Goal: Information Seeking & Learning: Learn about a topic

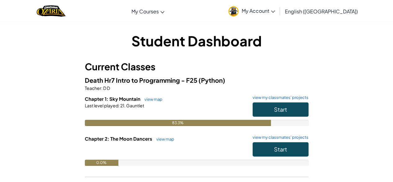
drag, startPoint x: 260, startPoint y: 109, endPoint x: 293, endPoint y: 83, distance: 41.9
click at [293, 83] on h5 "Death Hr7 Intro to Programming - F25 (Python)" at bounding box center [197, 80] width 224 height 10
click at [279, 114] on button "Start" at bounding box center [281, 109] width 56 height 14
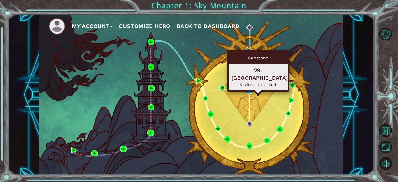
click at [249, 89] on img at bounding box center [249, 90] width 6 height 6
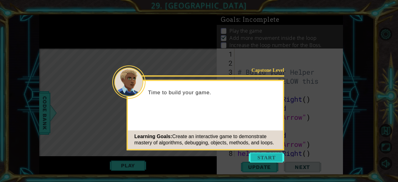
click at [271, 158] on button "Start" at bounding box center [266, 157] width 35 height 10
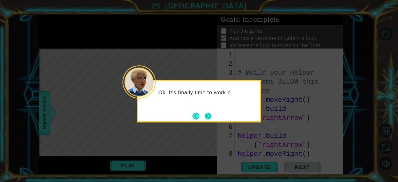
click at [205, 115] on button "Next" at bounding box center [207, 115] width 7 height 7
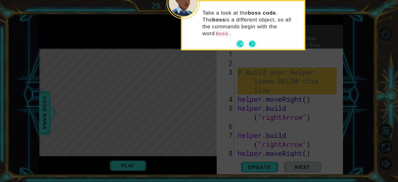
click at [249, 39] on button "Next" at bounding box center [252, 44] width 10 height 10
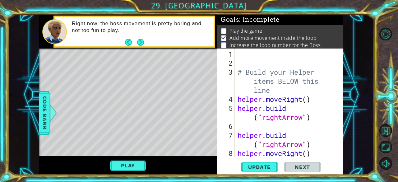
drag, startPoint x: 371, startPoint y: 0, endPoint x: 294, endPoint y: 21, distance: 79.6
click at [294, 21] on div "Goals : Incomplete" at bounding box center [280, 20] width 126 height 10
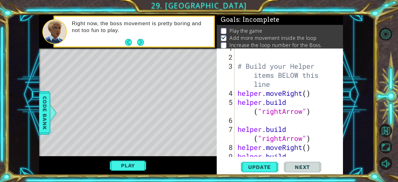
scroll to position [6, 0]
click at [393, 85] on div at bounding box center [389, 98] width 18 height 47
click at [140, 40] on button "Next" at bounding box center [140, 42] width 7 height 7
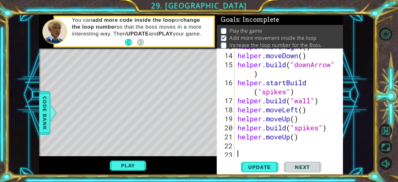
scroll to position [162, 0]
